Goal: Information Seeking & Learning: Learn about a topic

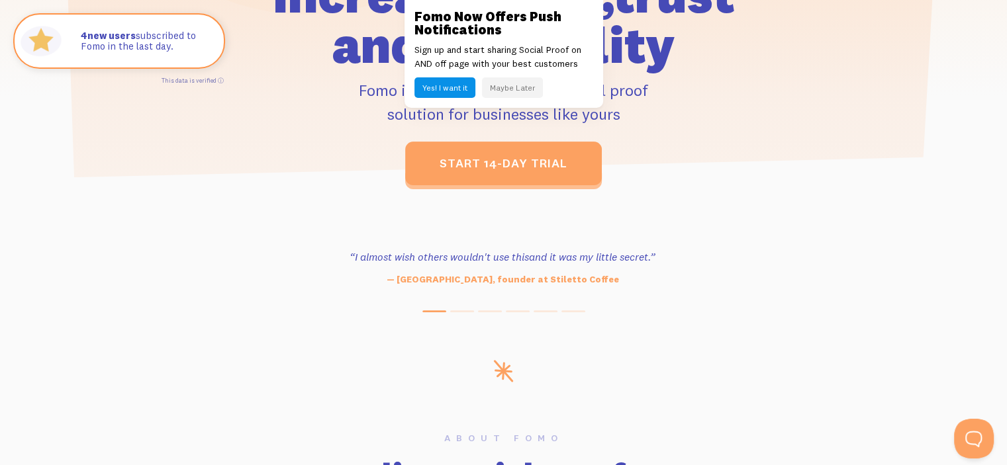
scroll to position [440, 0]
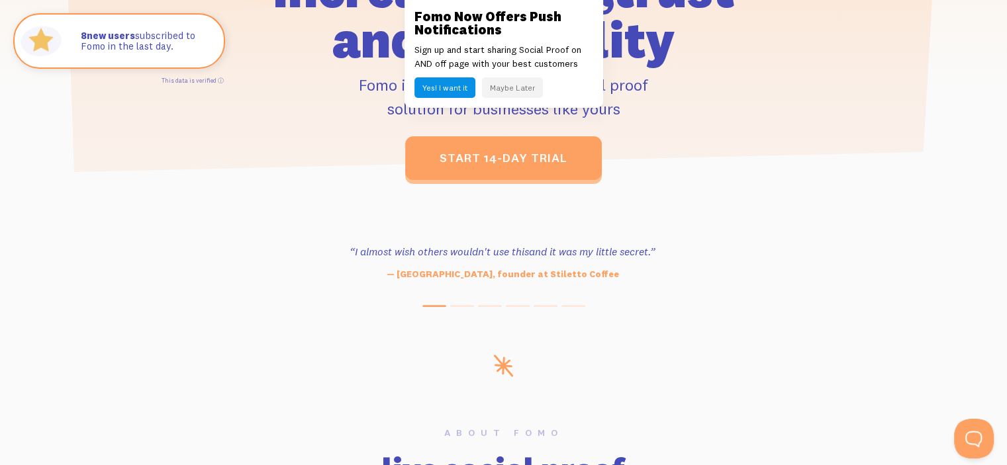
click at [516, 89] on button "Maybe Later" at bounding box center [512, 87] width 61 height 21
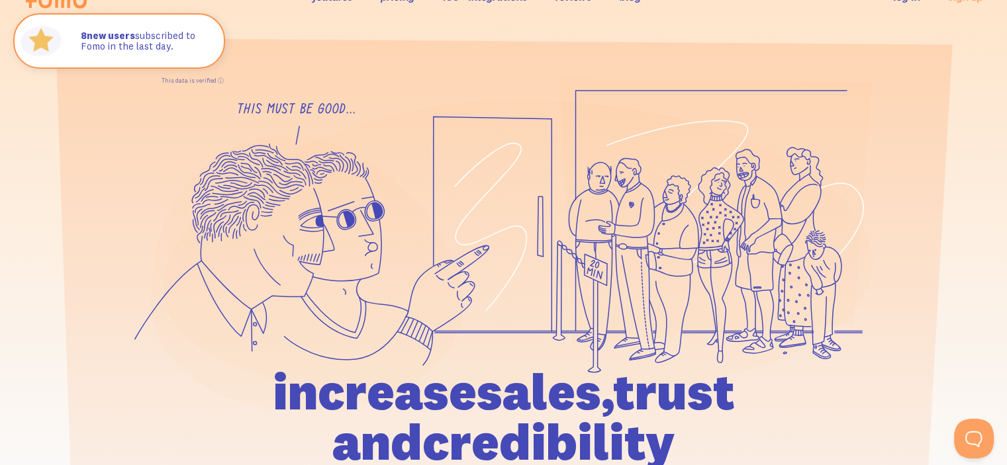
scroll to position [0, 0]
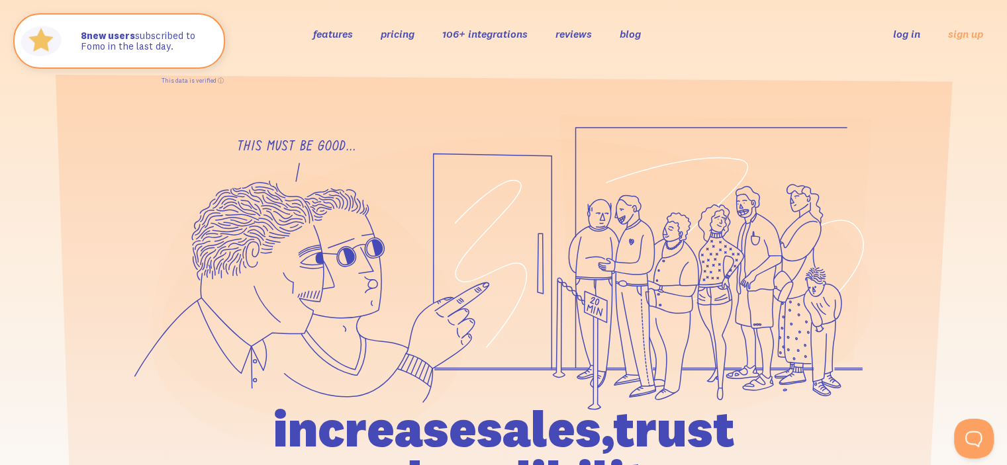
click at [397, 30] on link "pricing" at bounding box center [398, 33] width 34 height 13
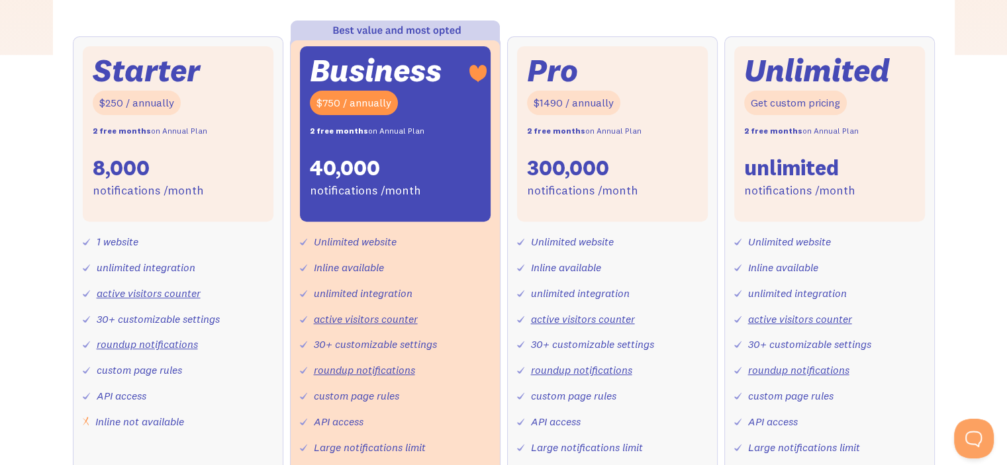
scroll to position [496, 0]
